Goal: Task Accomplishment & Management: Use online tool/utility

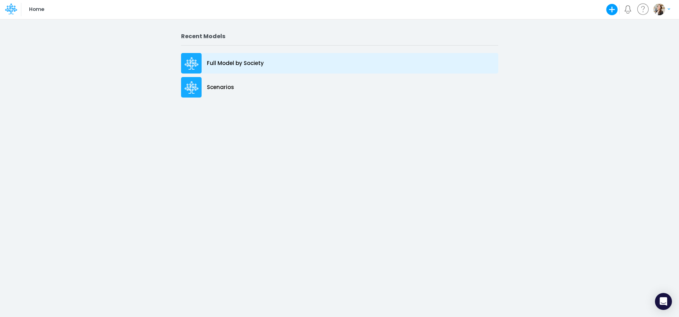
click at [235, 61] on p "Full Model by Society" at bounding box center [235, 63] width 57 height 8
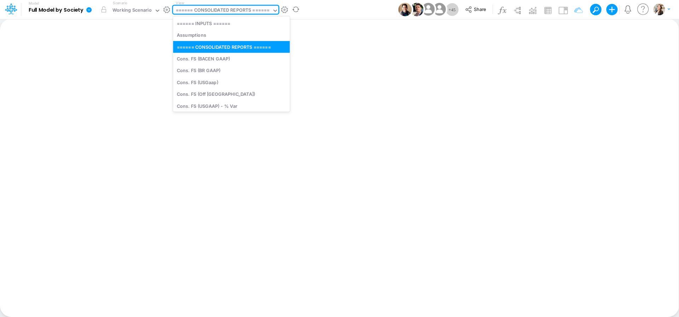
click at [219, 8] on div "====== CONSOLIDATED REPORTS ======" at bounding box center [223, 11] width 94 height 8
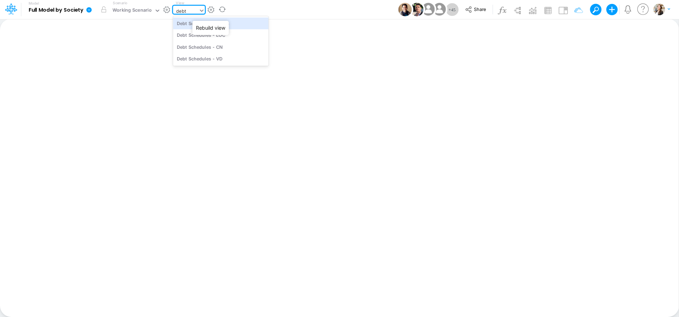
type input "debt s"
click at [233, 25] on div "Debt Schedules - Loans" at bounding box center [221, 23] width 96 height 12
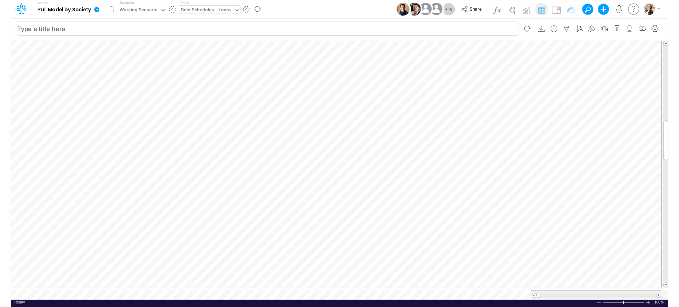
scroll to position [3, 17]
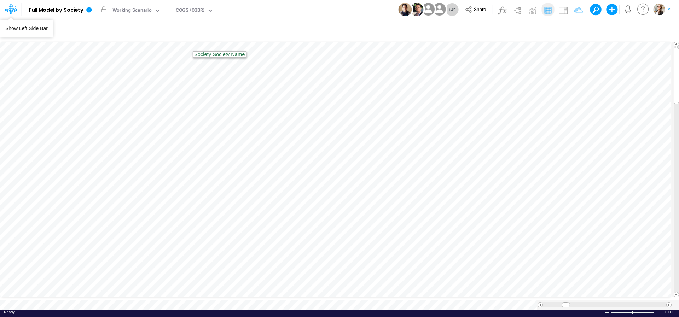
click at [15, 12] on icon at bounding box center [11, 9] width 12 height 12
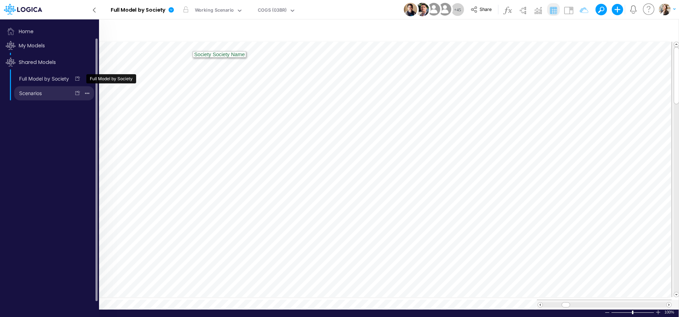
click at [32, 94] on link "Scenarios" at bounding box center [42, 93] width 56 height 11
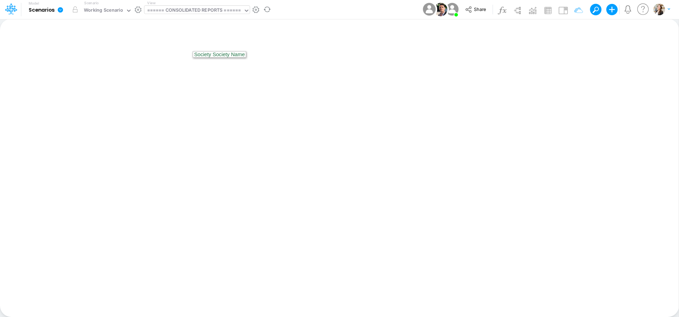
click at [217, 13] on div "====== CONSOLIDATED REPORTS ======" at bounding box center [194, 11] width 94 height 8
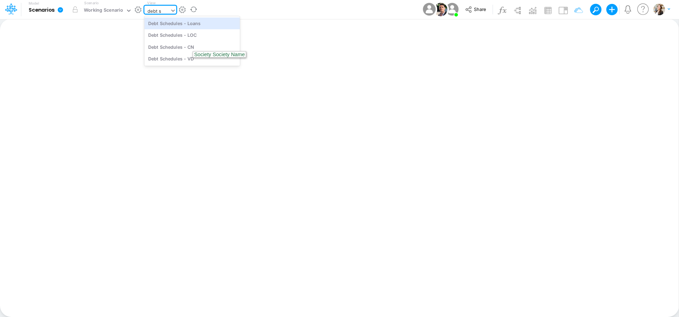
type input "debt sc"
click at [165, 25] on div "Debt Schedules - Loans" at bounding box center [192, 23] width 96 height 12
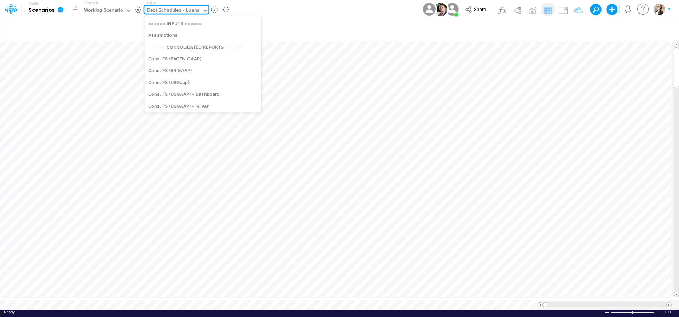
click at [180, 10] on div "Debt Schedules - Loans" at bounding box center [173, 11] width 53 height 8
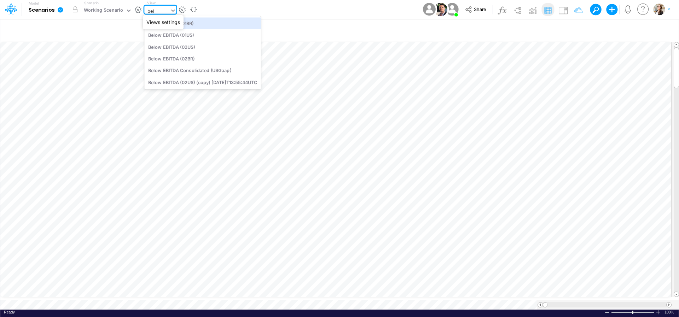
type input "belo"
click at [209, 21] on div "Below EBITDA (01BR)" at bounding box center [202, 23] width 116 height 12
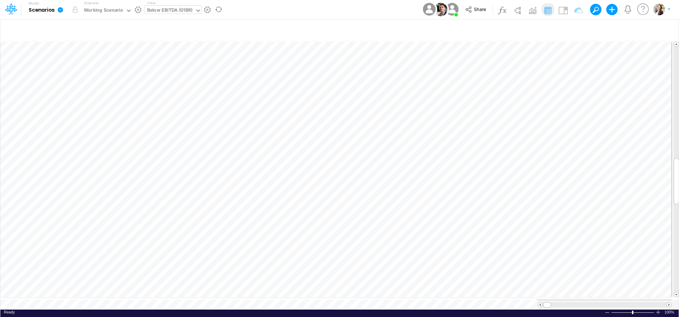
scroll to position [3, 11]
click at [554, 178] on div "Change settings Delete selected Financial Statements Bold Italic Regular None N…" at bounding box center [600, 200] width 94 height 44
click at [580, 176] on div at bounding box center [339, 158] width 679 height 317
click at [610, 212] on icon "button" at bounding box center [615, 211] width 11 height 7
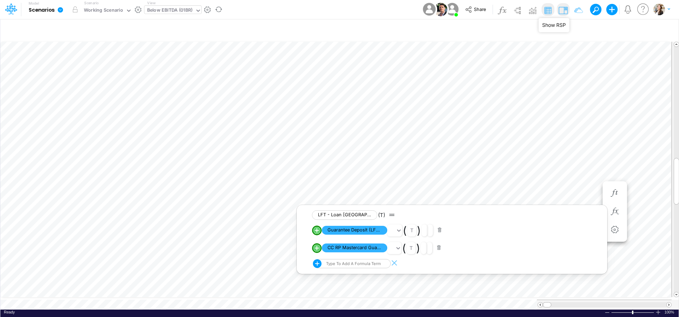
click at [568, 12] on img at bounding box center [563, 10] width 11 height 11
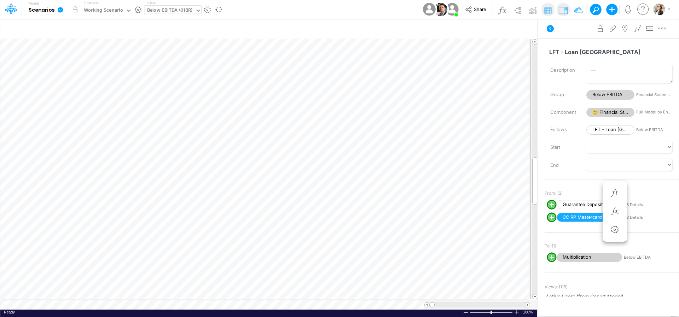
scroll to position [3, 1]
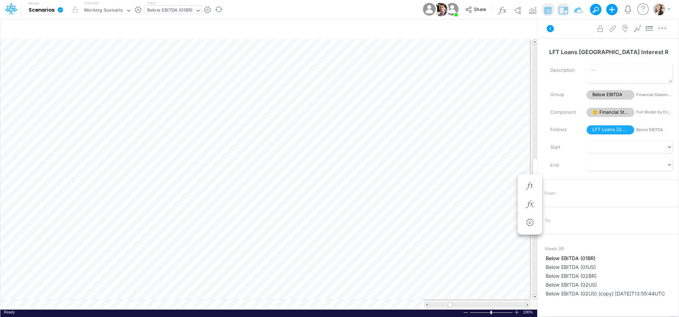
scroll to position [3, 11]
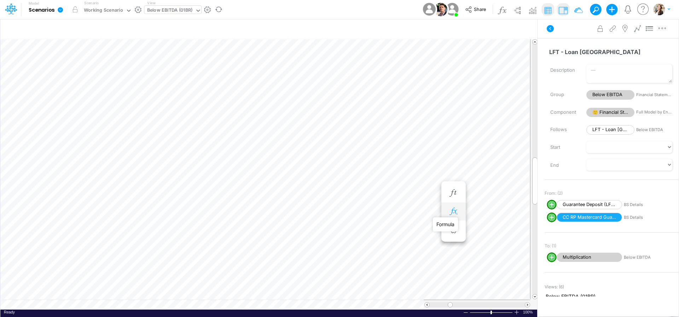
click at [454, 210] on icon "button" at bounding box center [453, 211] width 11 height 7
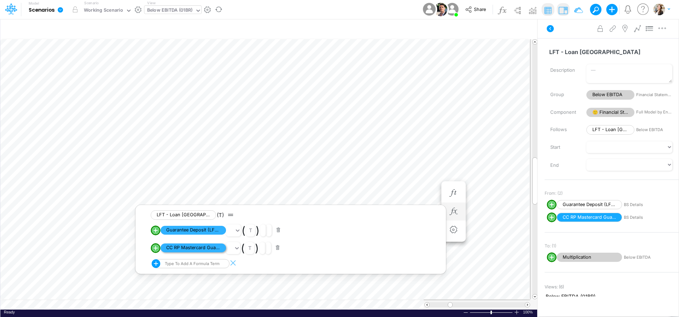
click at [190, 252] on span "CC RP Mastercard Guarantee" at bounding box center [193, 248] width 65 height 9
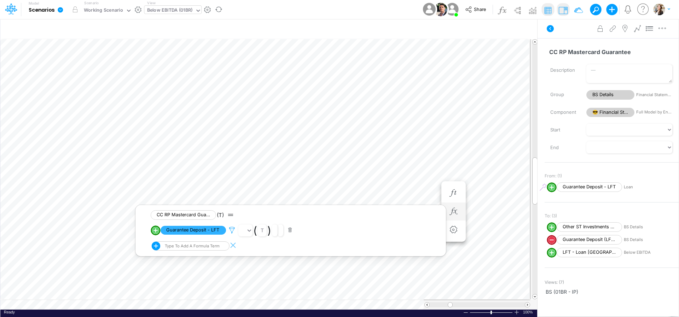
click at [233, 231] on icon at bounding box center [232, 230] width 11 height 7
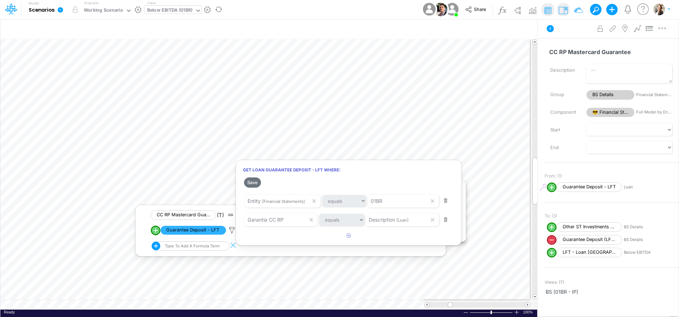
click at [495, 210] on div at bounding box center [339, 161] width 679 height 314
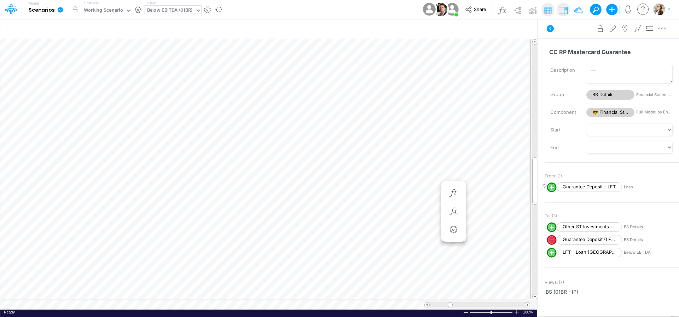
scroll to position [3, 22]
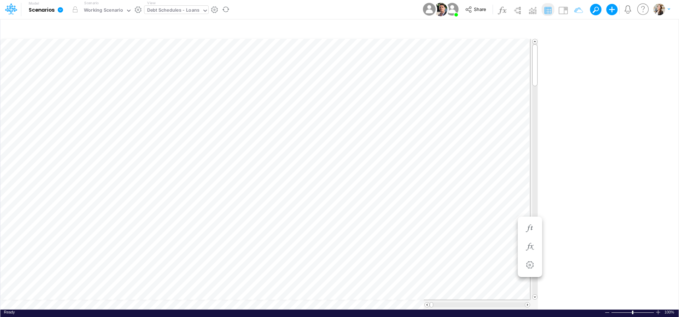
scroll to position [0, 0]
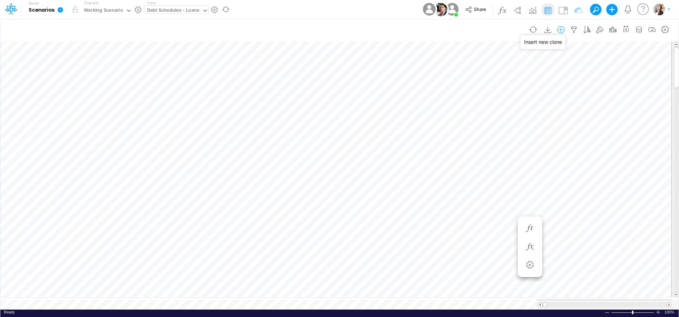
click at [563, 31] on icon "button" at bounding box center [561, 29] width 11 height 7
click at [504, 71] on li "Loan" at bounding box center [525, 71] width 83 height 8
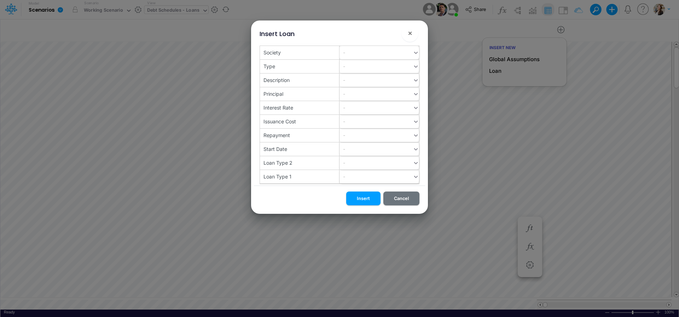
click at [374, 57] on div "-" at bounding box center [376, 53] width 73 height 12
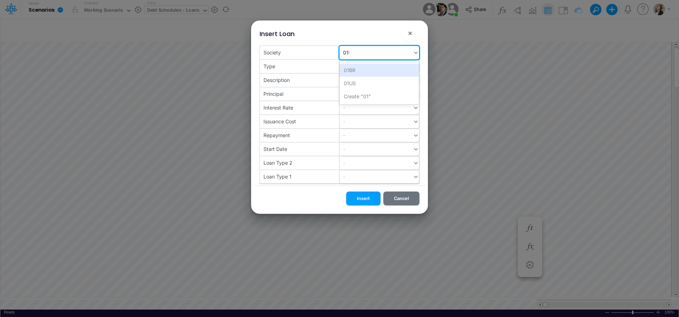
type input "01BR"
click at [382, 69] on div "01BR" at bounding box center [380, 70] width 80 height 13
click at [361, 70] on div "-" at bounding box center [376, 66] width 73 height 12
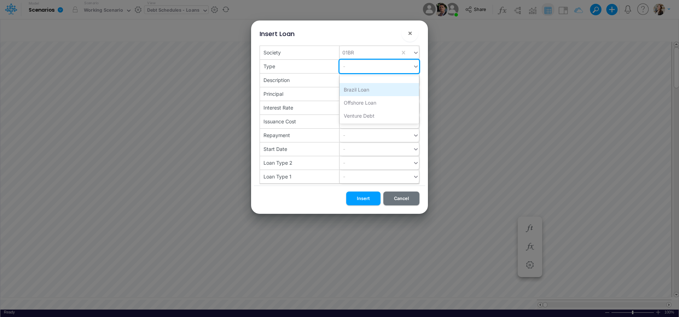
click at [353, 92] on div "Brazil Loan" at bounding box center [380, 89] width 80 height 13
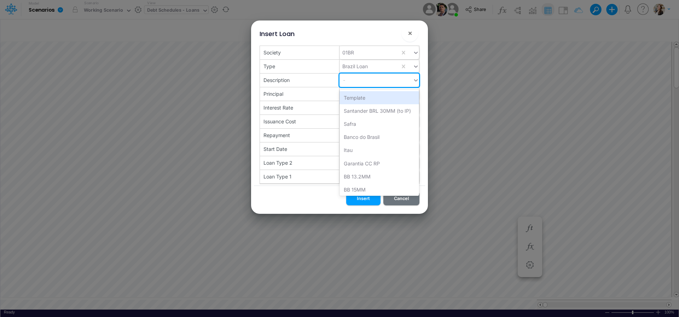
click at [346, 81] on div "-" at bounding box center [376, 80] width 73 height 12
click at [370, 160] on div "Garantia CC RP" at bounding box center [380, 163] width 80 height 13
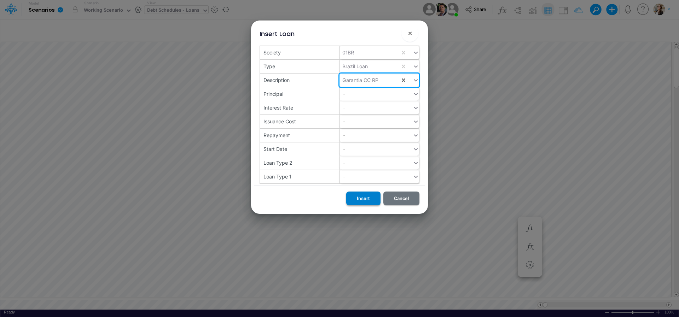
click at [358, 201] on button "Insert" at bounding box center [363, 199] width 34 height 14
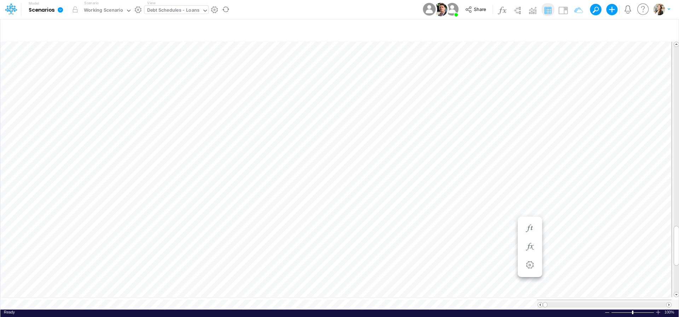
scroll to position [3, 12]
click at [572, 30] on icon "button" at bounding box center [574, 29] width 11 height 7
select select "notEqual"
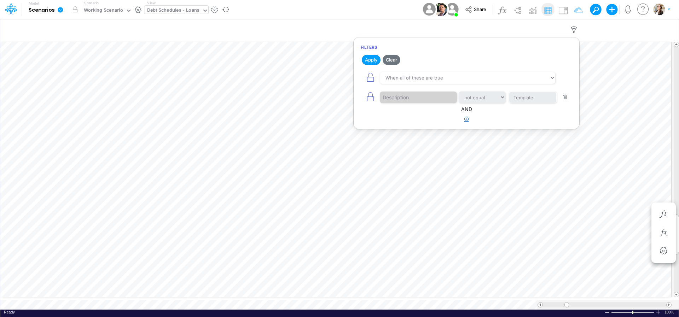
click at [469, 119] on button "button" at bounding box center [467, 120] width 14 height 12
click at [439, 143] on div at bounding box center [413, 141] width 67 height 12
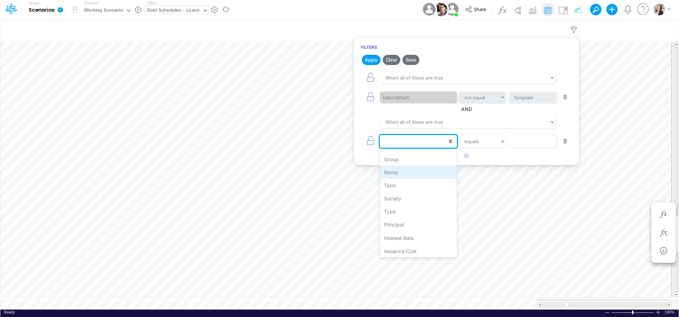
click at [410, 171] on div "Name" at bounding box center [418, 172] width 77 height 13
click at [531, 145] on input "text" at bounding box center [533, 141] width 48 height 12
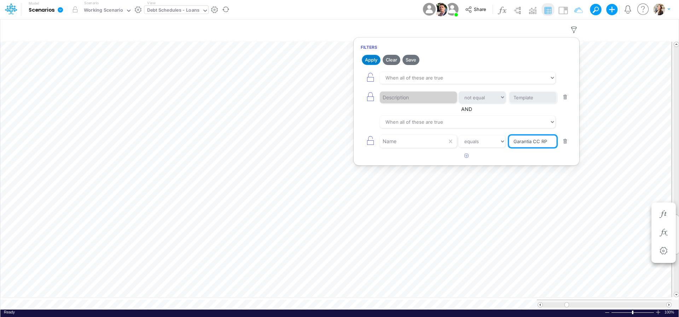
type input "Garantia CC RP"
click at [372, 59] on button "Apply" at bounding box center [371, 60] width 19 height 10
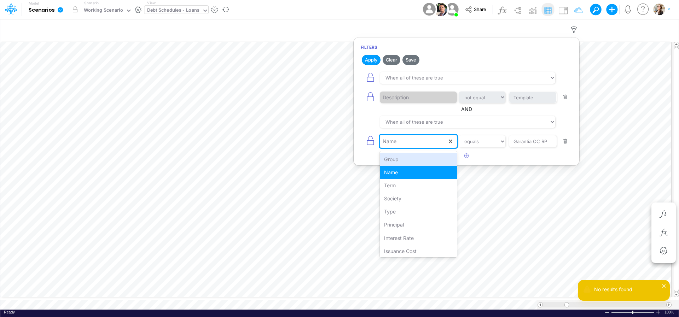
click at [422, 139] on div "Name" at bounding box center [413, 141] width 67 height 12
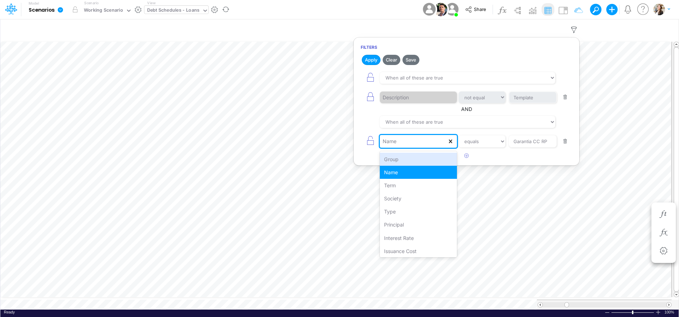
click at [451, 141] on icon at bounding box center [450, 141] width 7 height 7
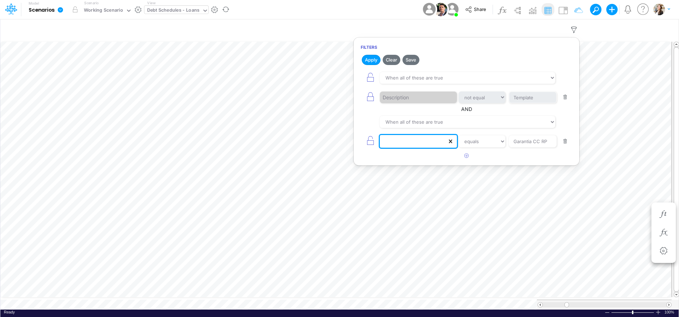
click at [451, 141] on icon at bounding box center [450, 141] width 7 height 7
click at [565, 144] on button "button" at bounding box center [566, 142] width 14 height 10
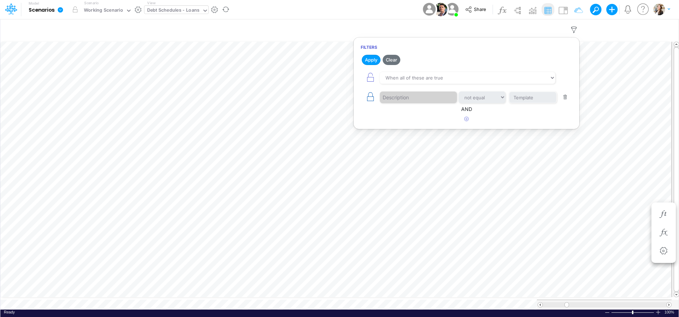
click at [369, 99] on icon "button" at bounding box center [370, 97] width 10 height 10
select select "notEqual"
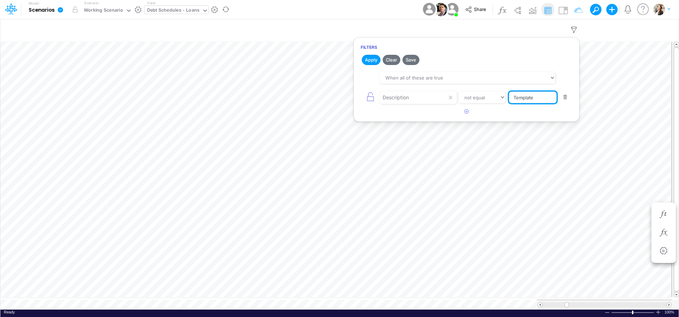
click at [544, 99] on input "Template" at bounding box center [533, 98] width 48 height 12
drag, startPoint x: 544, startPoint y: 99, endPoint x: 503, endPoint y: 98, distance: 41.0
click at [509, 98] on input "Template" at bounding box center [532, 98] width 47 height 12
type input "Garantia CC RP"
click at [372, 59] on button "Apply" at bounding box center [371, 60] width 19 height 10
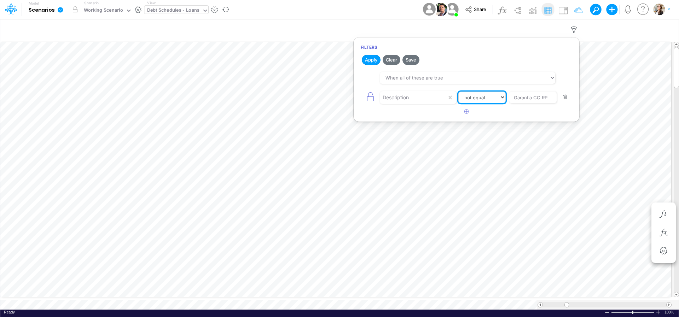
select select "equals"
click option "equals" at bounding box center [0, 0] width 0 height 0
click at [374, 64] on button "Apply" at bounding box center [371, 60] width 19 height 10
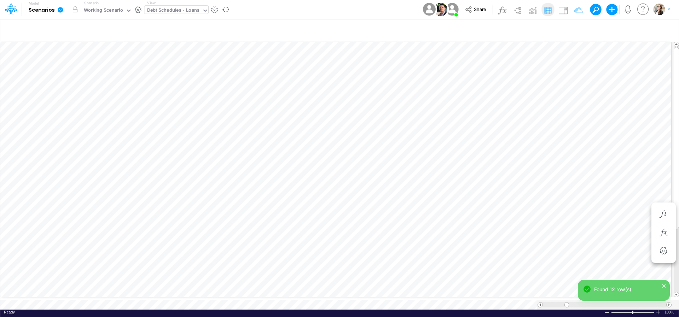
scroll to position [3, 1]
